Goal: Information Seeking & Learning: Learn about a topic

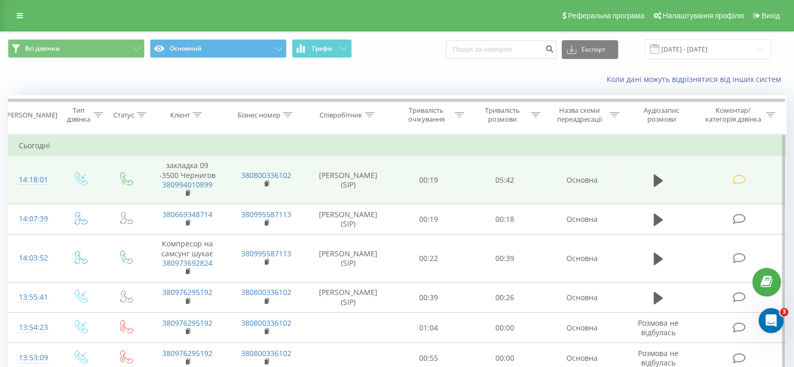
click at [740, 186] on td at bounding box center [739, 180] width 91 height 48
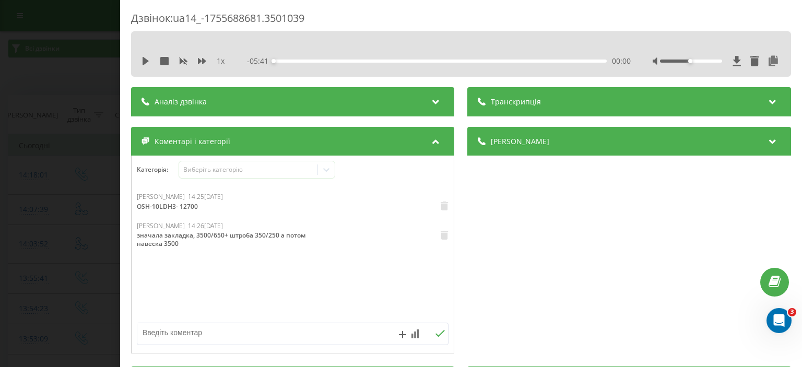
click at [33, 26] on div "Дзвінок : ua14_-1755688681.3501039 1 x - 05:41 00:00 00:00 Транскрипція Для AI-…" at bounding box center [401, 183] width 802 height 367
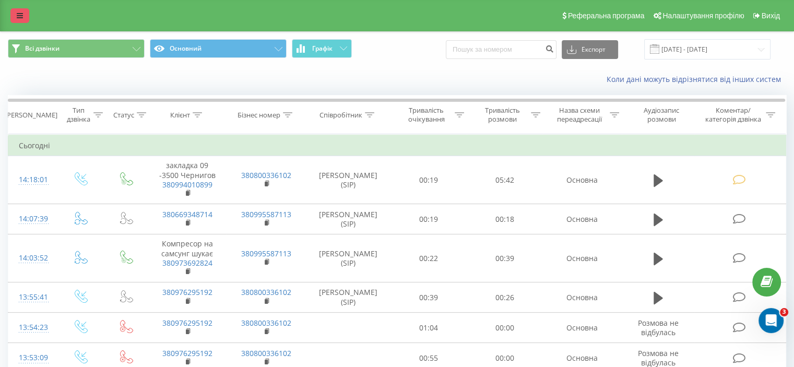
click at [25, 9] on link at bounding box center [19, 15] width 19 height 15
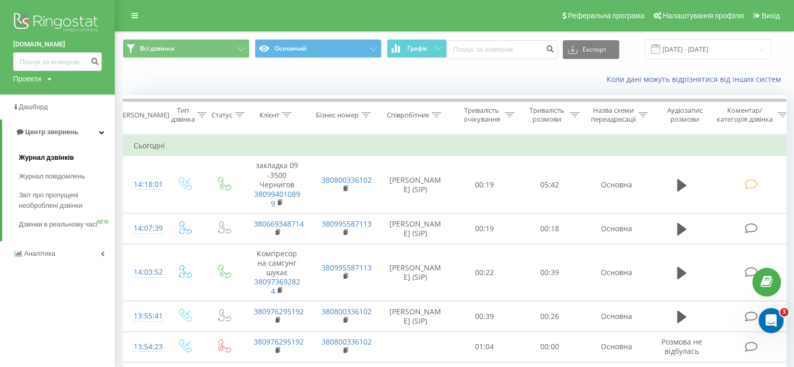
click at [24, 161] on span "Журнал дзвінків" at bounding box center [46, 157] width 55 height 10
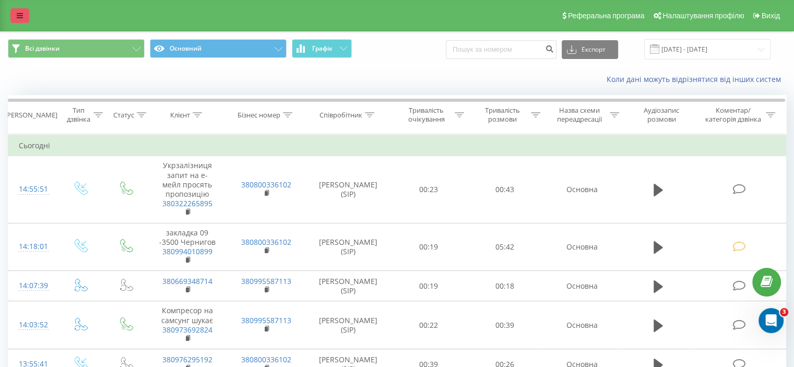
click at [17, 20] on link at bounding box center [19, 15] width 19 height 15
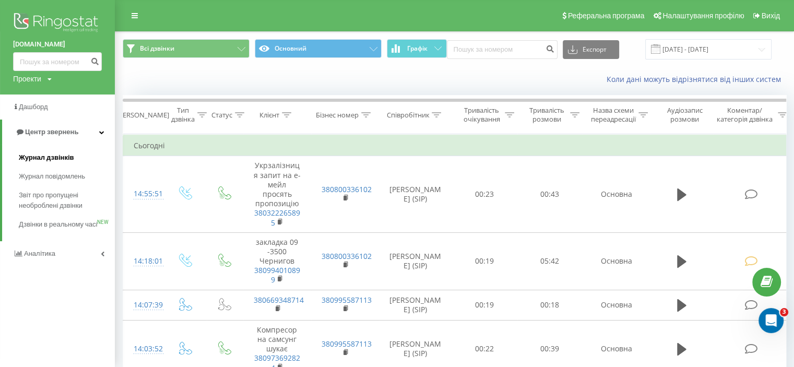
click at [30, 153] on span "Журнал дзвінків" at bounding box center [46, 157] width 55 height 10
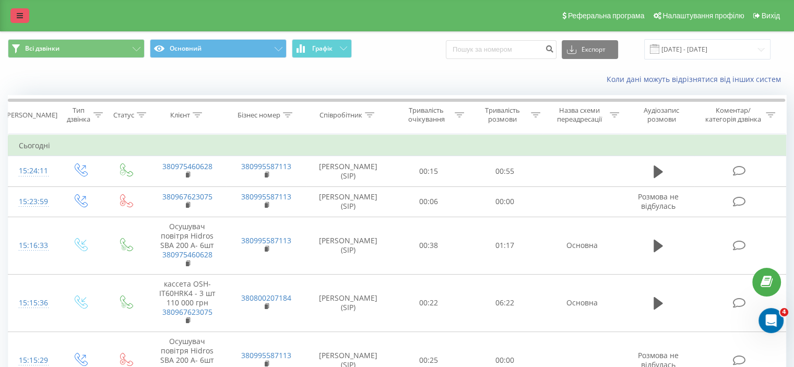
click at [17, 19] on icon at bounding box center [20, 15] width 6 height 7
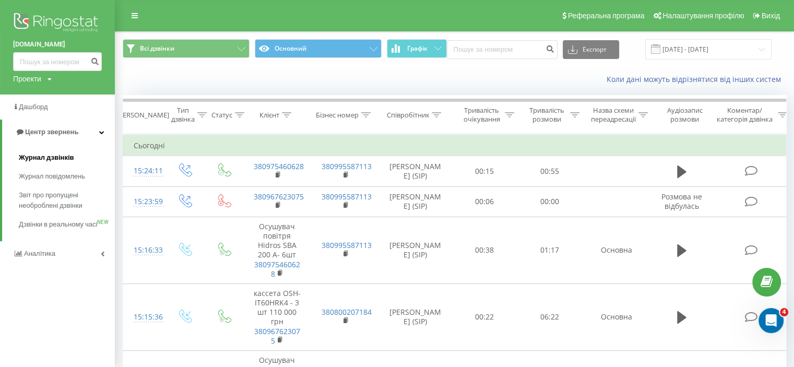
click at [44, 152] on span "Журнал дзвінків" at bounding box center [46, 157] width 55 height 10
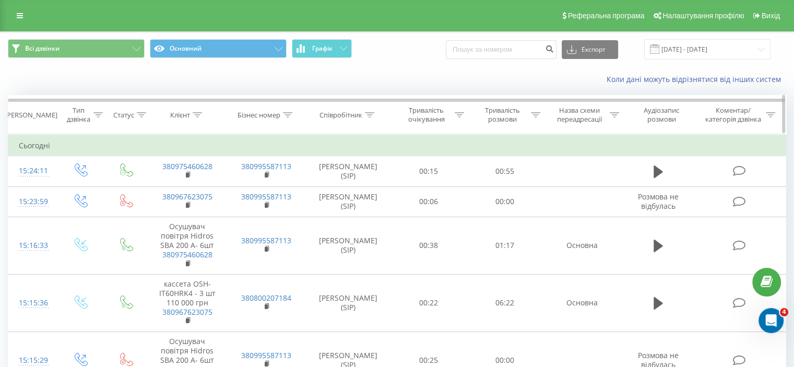
click at [97, 108] on div "Тип дзвінка" at bounding box center [84, 115] width 37 height 18
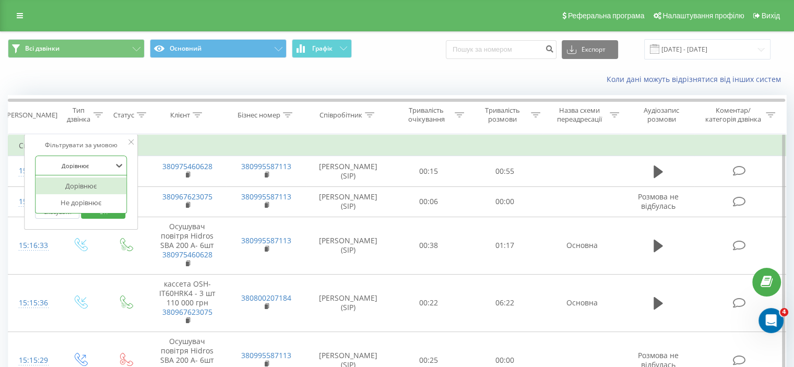
click at [110, 161] on div at bounding box center [75, 166] width 74 height 10
click at [109, 161] on div at bounding box center [75, 166] width 74 height 10
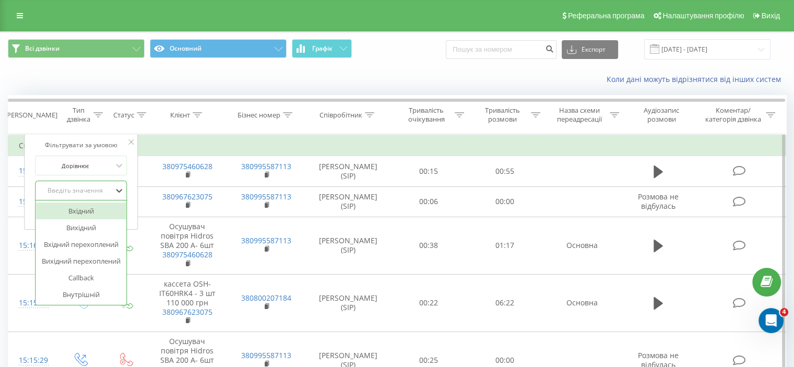
click at [106, 187] on div "Введіть значення" at bounding box center [75, 190] width 74 height 8
click at [90, 211] on div "Вхідний" at bounding box center [80, 210] width 91 height 17
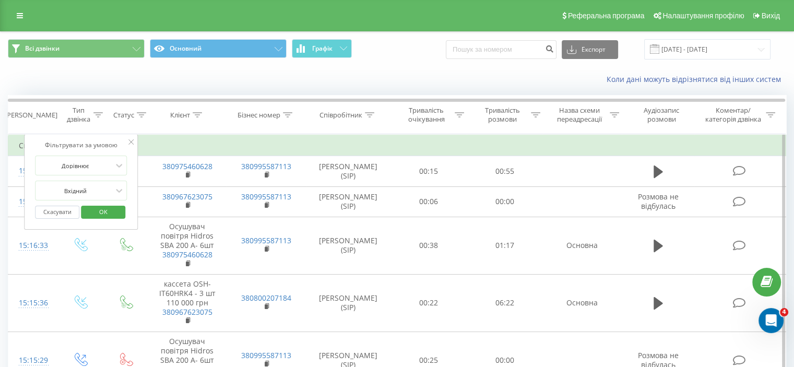
click at [100, 210] on span "OK" at bounding box center [103, 212] width 29 height 16
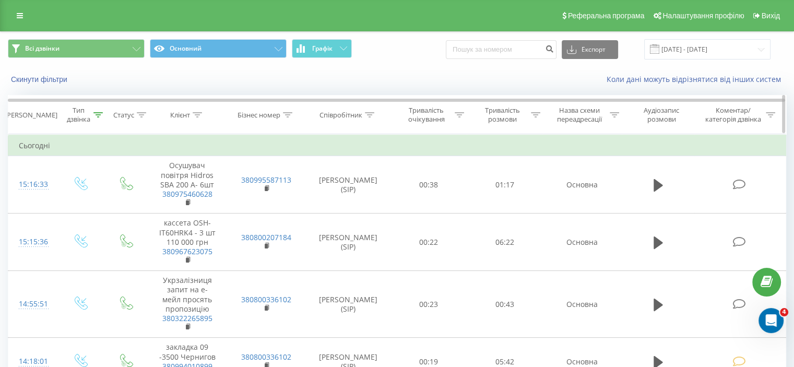
click at [84, 111] on div "Тип дзвінка" at bounding box center [78, 115] width 25 height 18
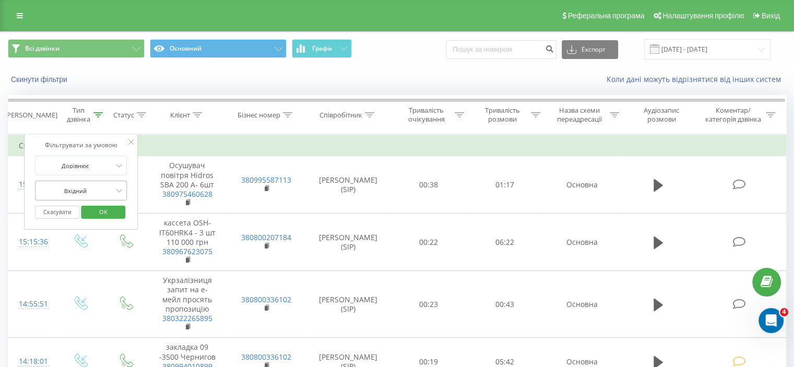
click at [84, 190] on div at bounding box center [75, 191] width 74 height 10
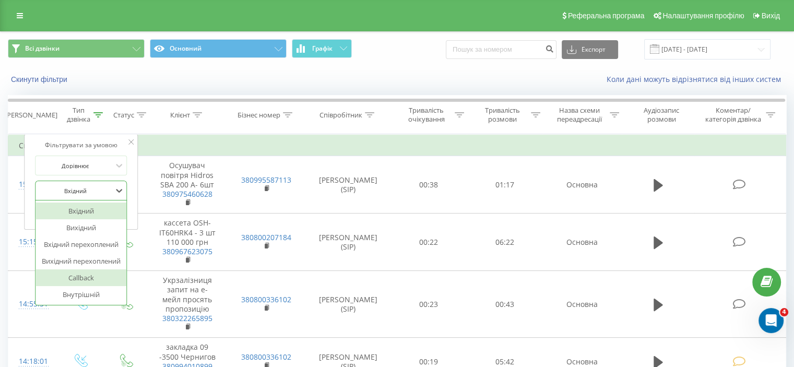
click at [77, 277] on div "Callback" at bounding box center [80, 277] width 91 height 17
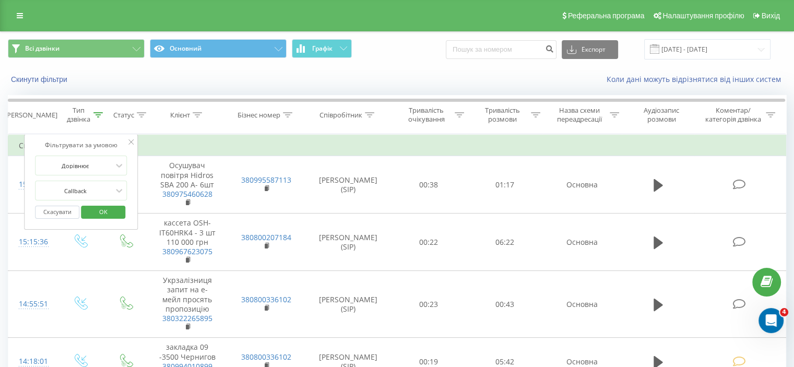
click at [85, 213] on button "OK" at bounding box center [103, 212] width 44 height 13
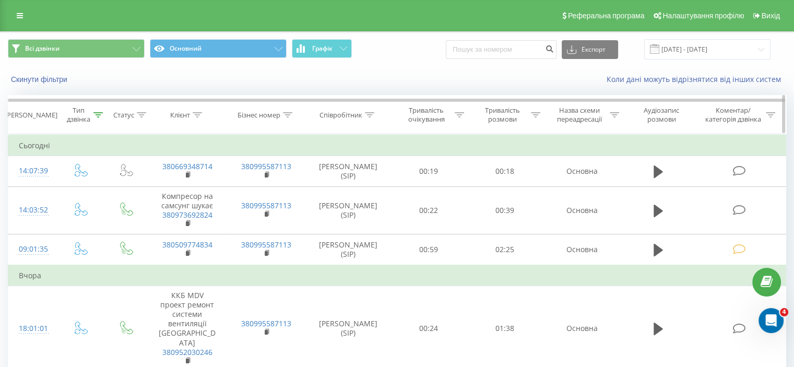
click at [86, 113] on div "Тип дзвінка" at bounding box center [78, 115] width 25 height 18
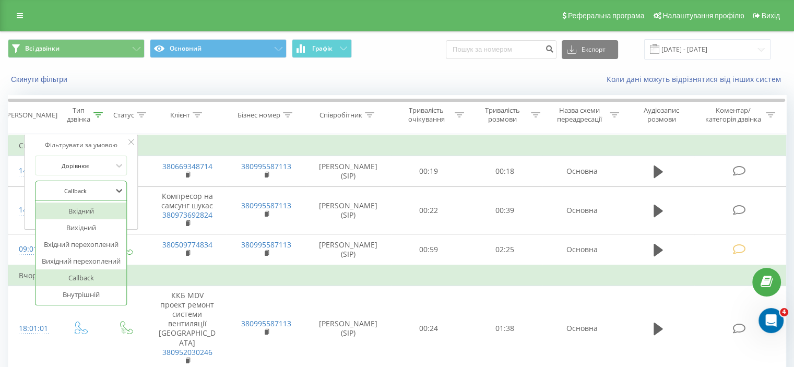
click at [72, 187] on div at bounding box center [75, 191] width 74 height 10
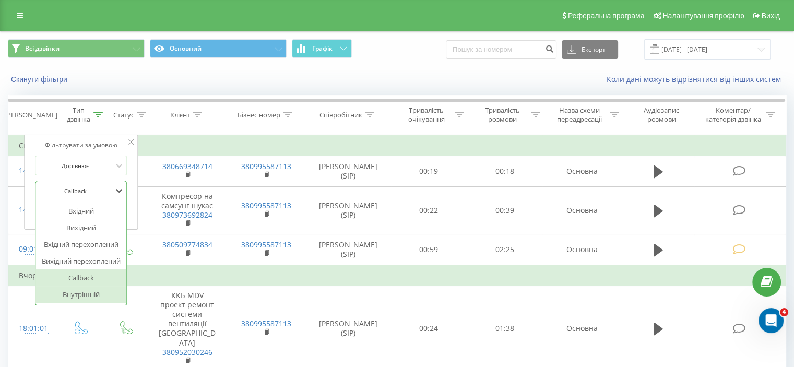
click at [61, 290] on div "Внутрішній" at bounding box center [80, 294] width 91 height 17
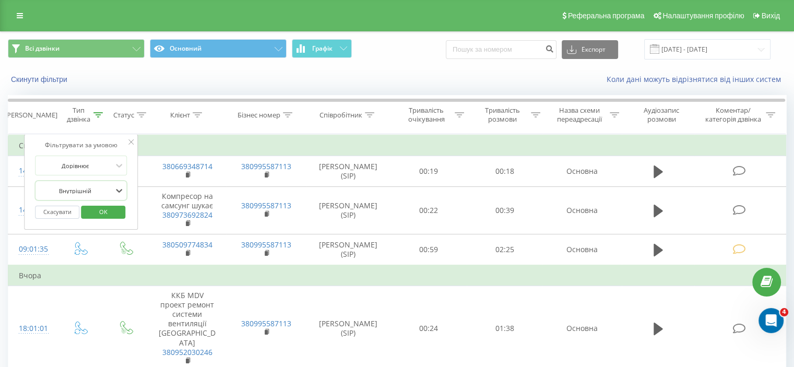
click at [120, 208] on button "OK" at bounding box center [103, 212] width 44 height 13
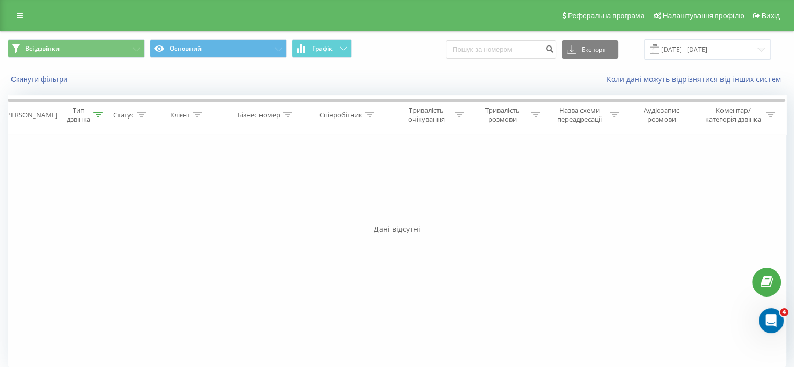
click at [10, 20] on div "Реферальна програма Налаштування профілю Вихід" at bounding box center [397, 15] width 794 height 31
click at [17, 18] on link at bounding box center [19, 15] width 19 height 15
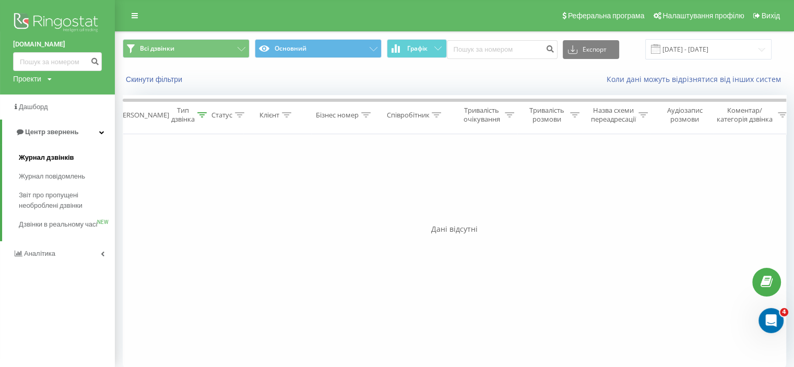
click at [71, 160] on span "Журнал дзвінків" at bounding box center [46, 157] width 55 height 10
